Goal: Task Accomplishment & Management: Complete application form

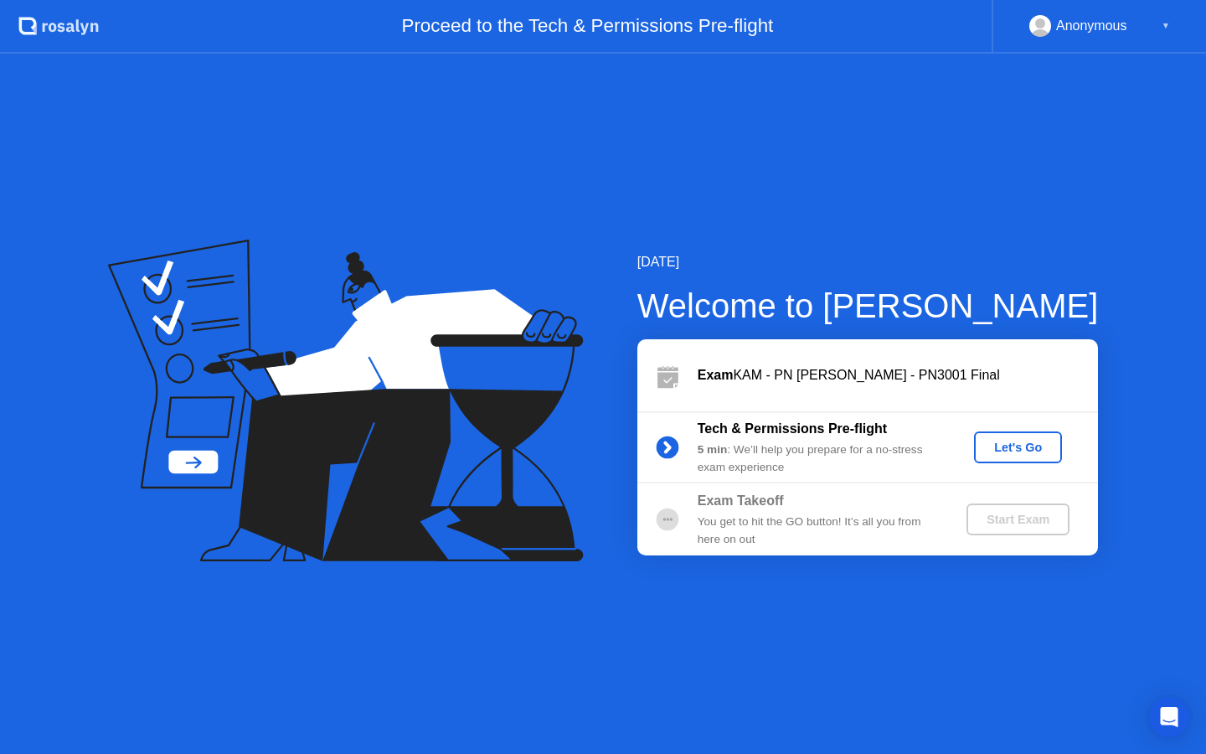
click at [1021, 448] on div "Let's Go" at bounding box center [1018, 447] width 75 height 13
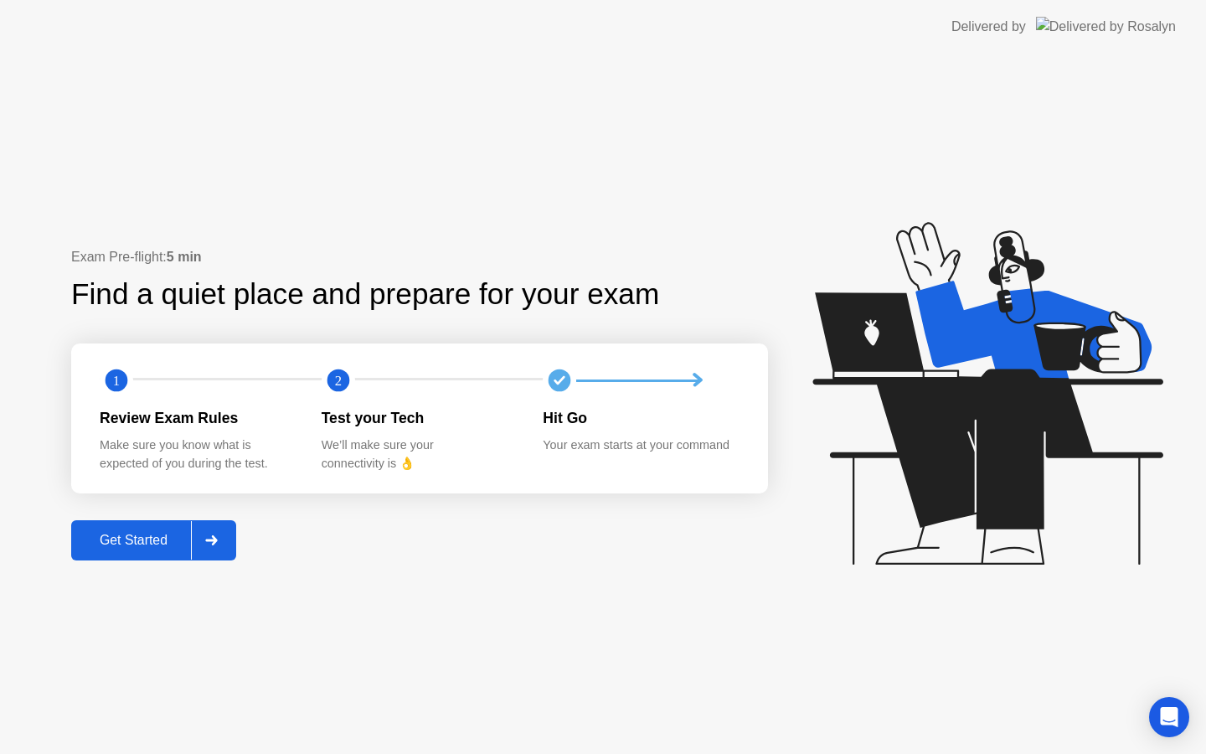
click at [149, 545] on div "Get Started" at bounding box center [133, 540] width 115 height 15
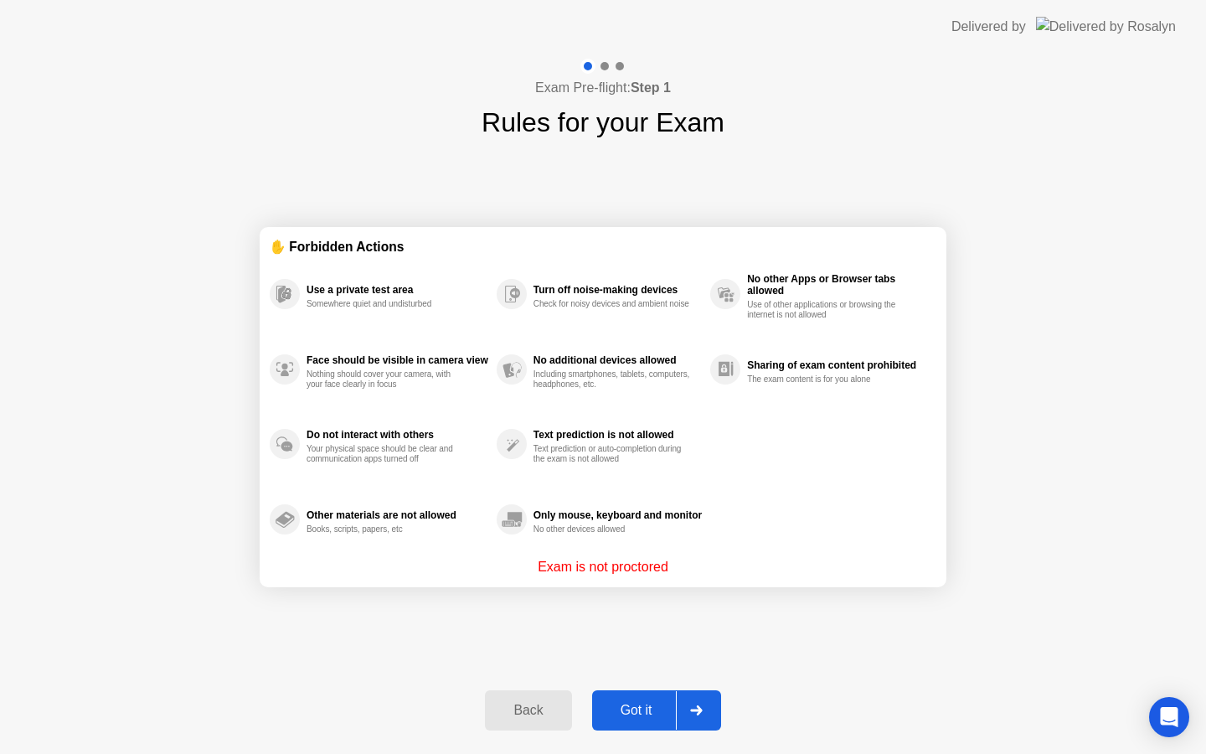
click at [639, 710] on div "Got it" at bounding box center [636, 710] width 79 height 15
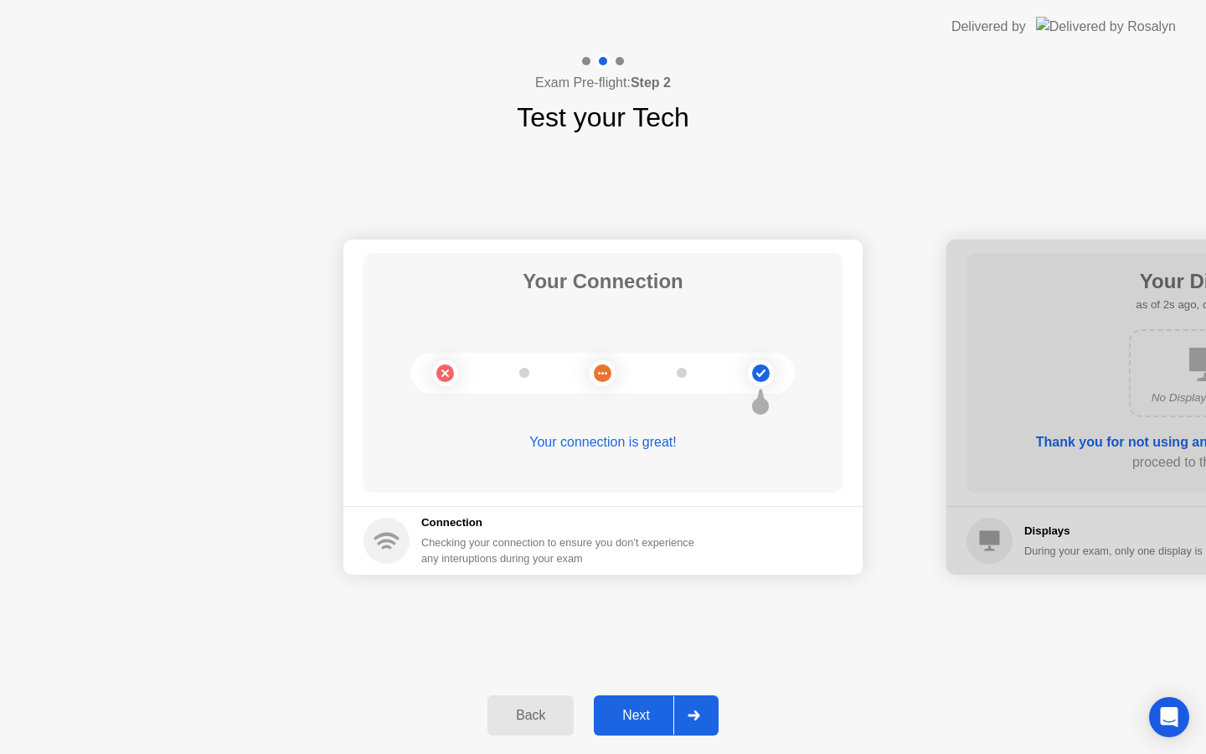
click at [639, 710] on div "Next" at bounding box center [636, 715] width 75 height 15
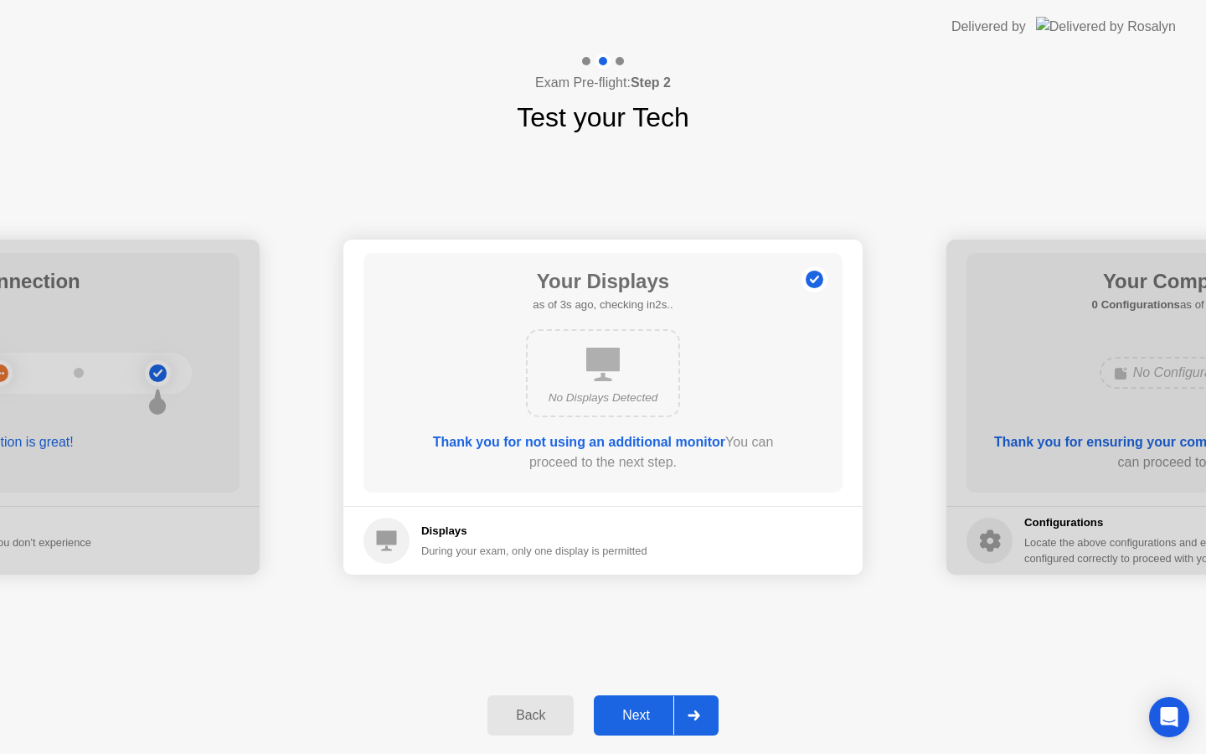
click at [640, 710] on div "Next" at bounding box center [636, 715] width 75 height 15
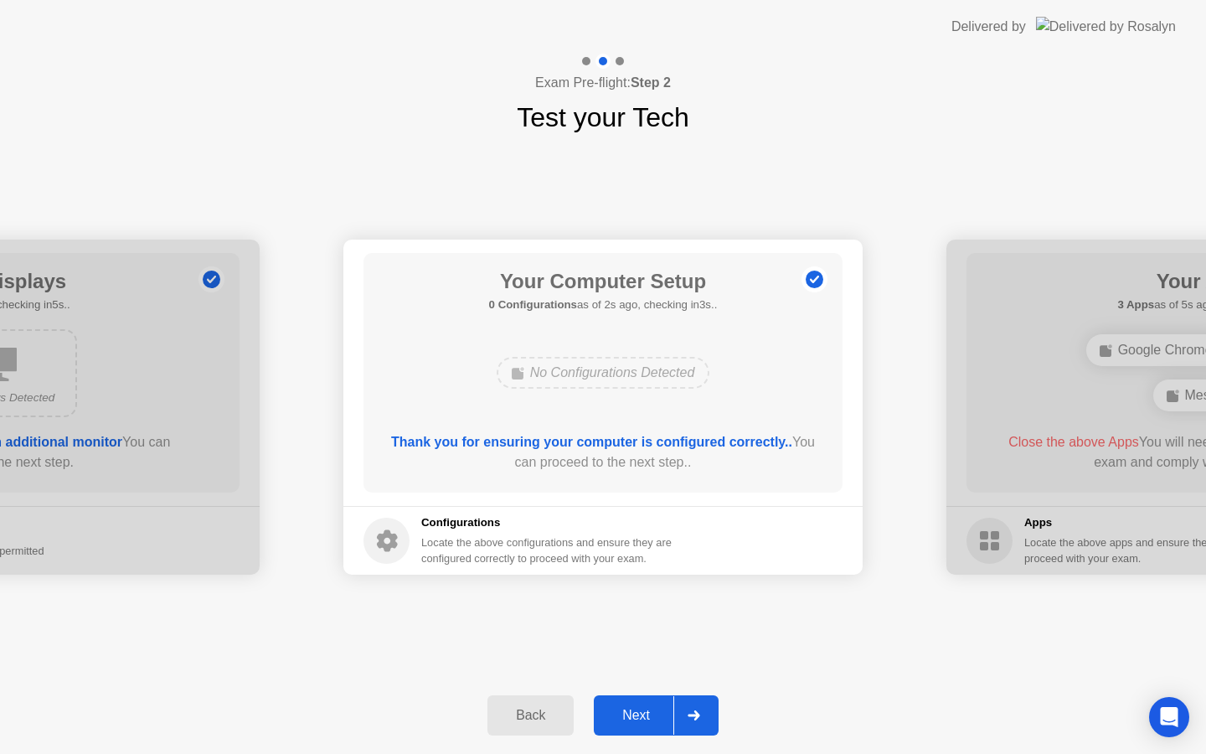
click at [636, 711] on div "Next" at bounding box center [636, 715] width 75 height 15
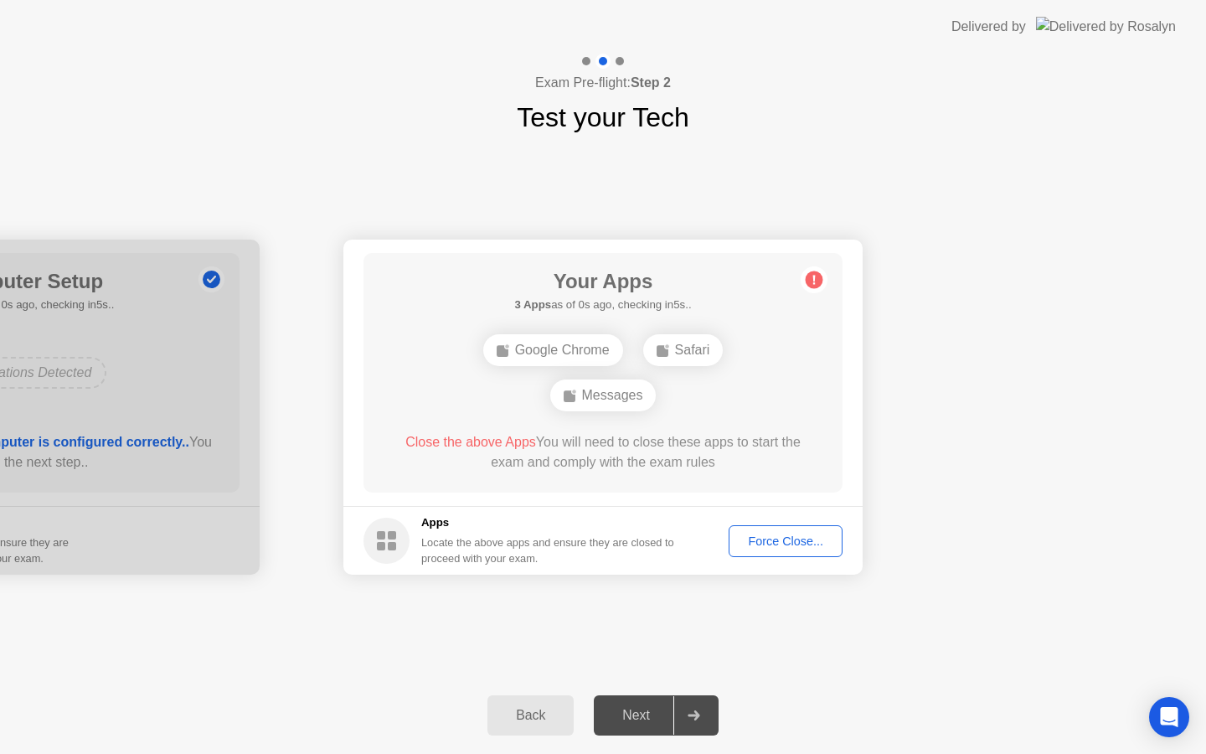
click at [797, 543] on div "Force Close..." at bounding box center [786, 541] width 102 height 13
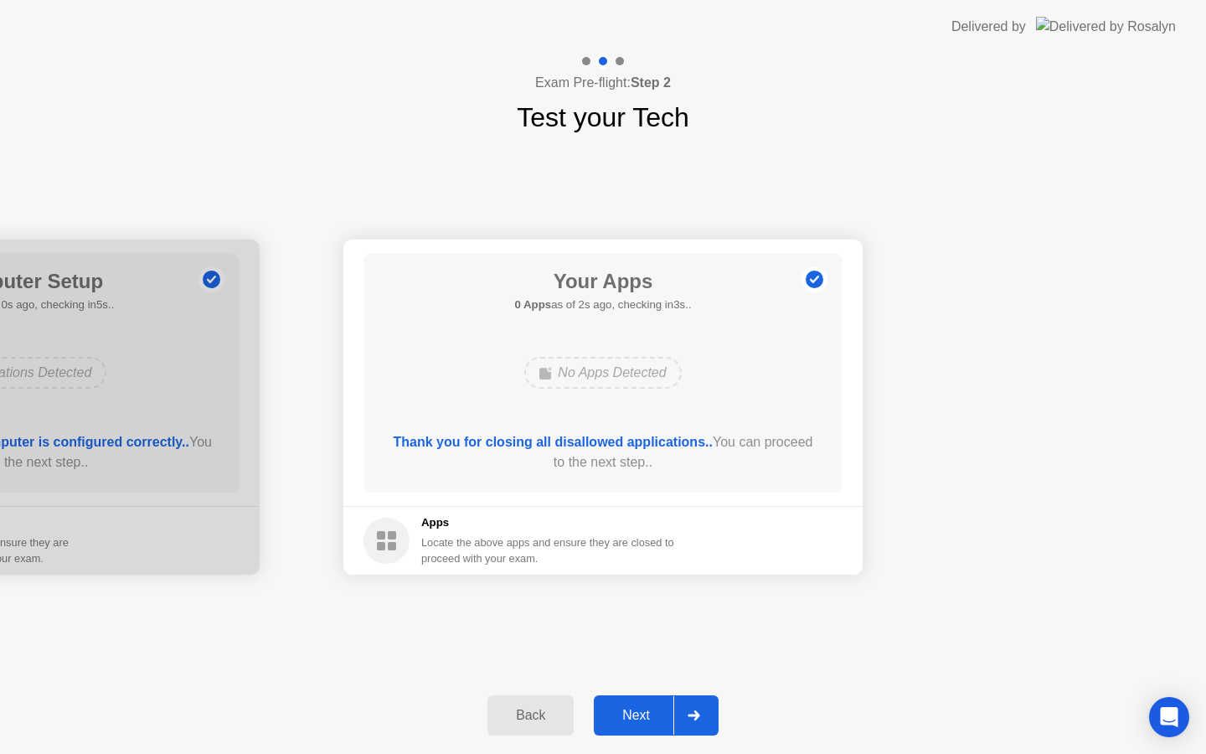
click at [640, 716] on div "Next" at bounding box center [636, 715] width 75 height 15
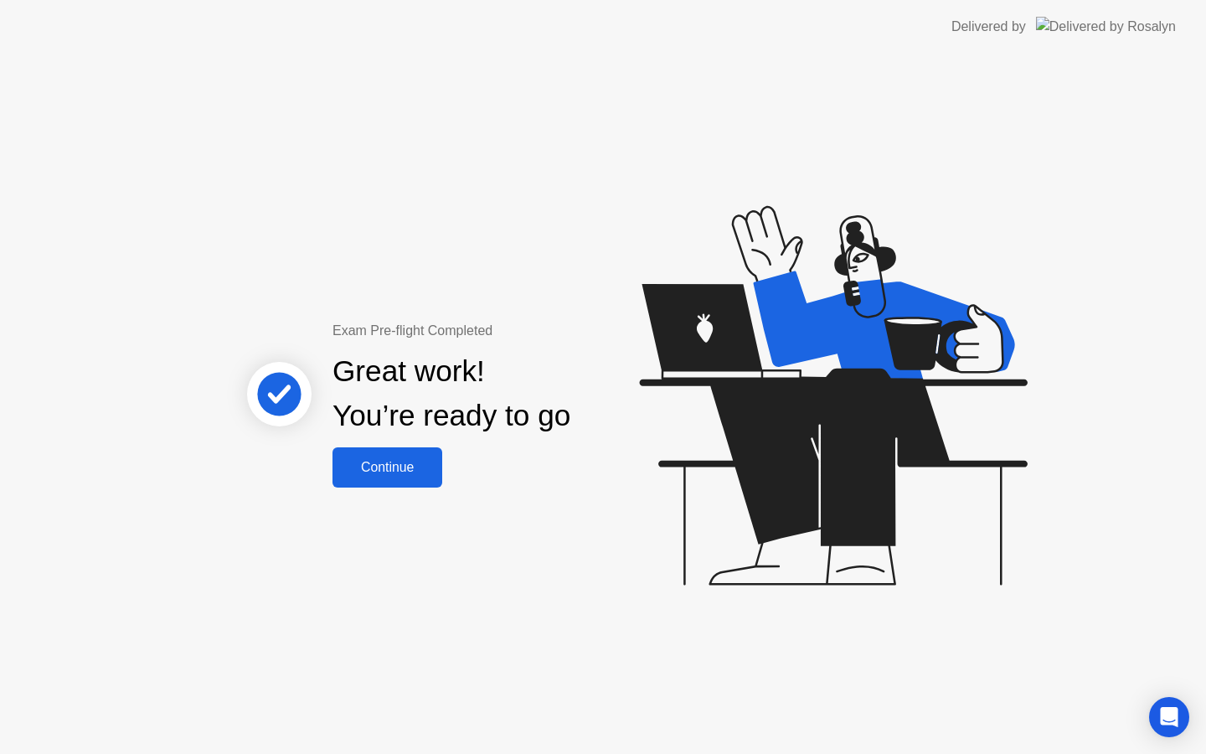
click at [390, 470] on div "Continue" at bounding box center [388, 467] width 100 height 15
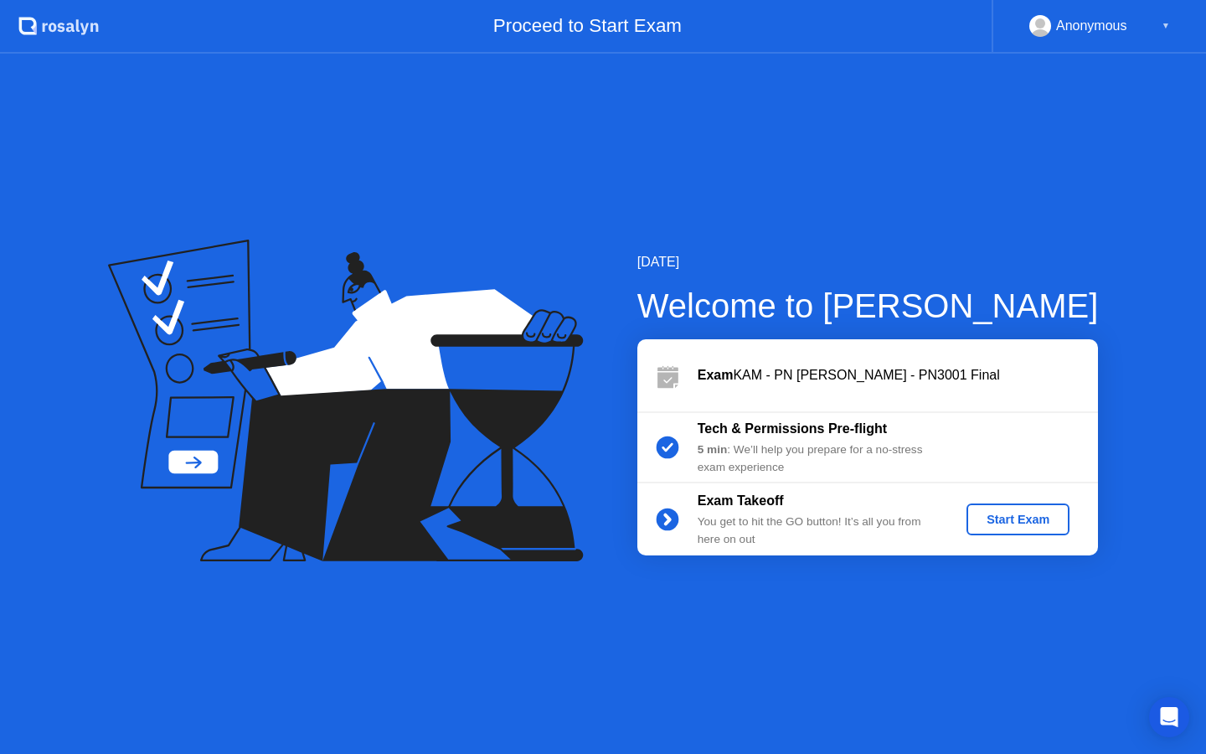
click at [1007, 518] on div "Start Exam" at bounding box center [1019, 519] width 90 height 13
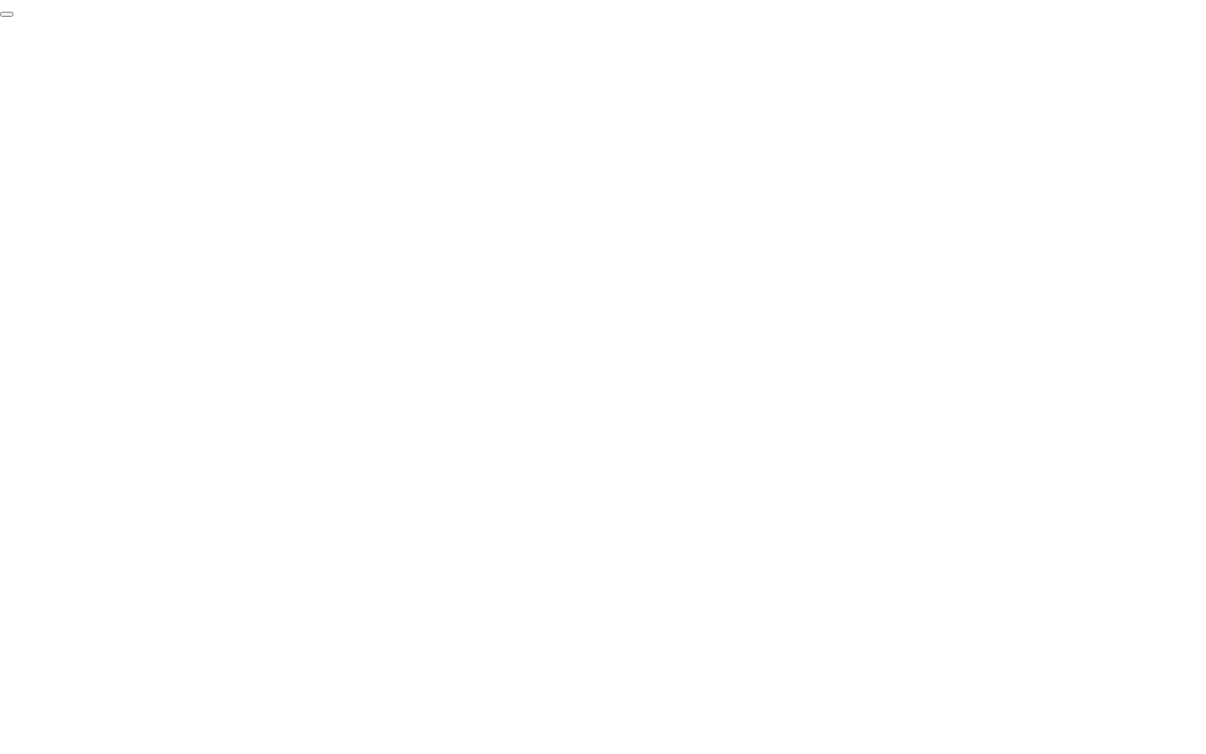
click div "End Proctoring Session"
